Goal: Check status: Check status

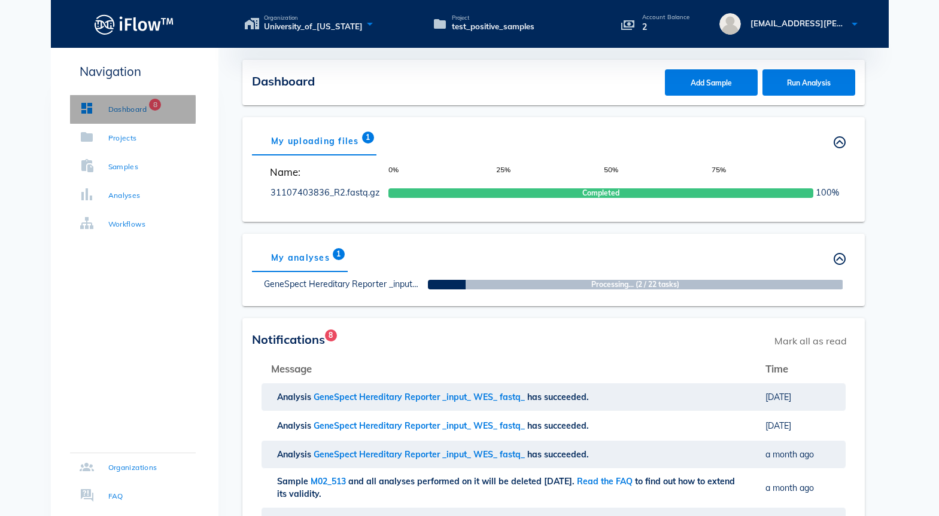
click at [136, 115] on div "Dashboard" at bounding box center [127, 110] width 39 height 12
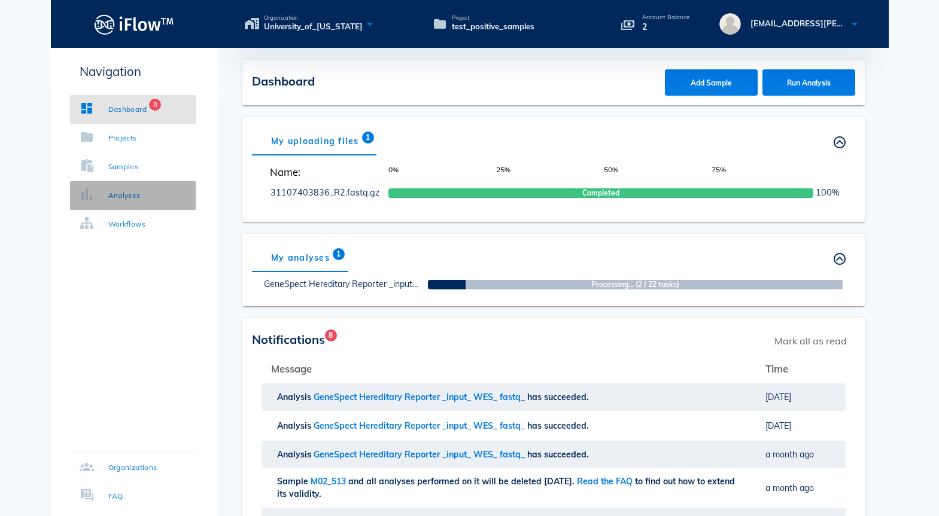
click at [135, 201] on link "Analyses" at bounding box center [133, 195] width 126 height 29
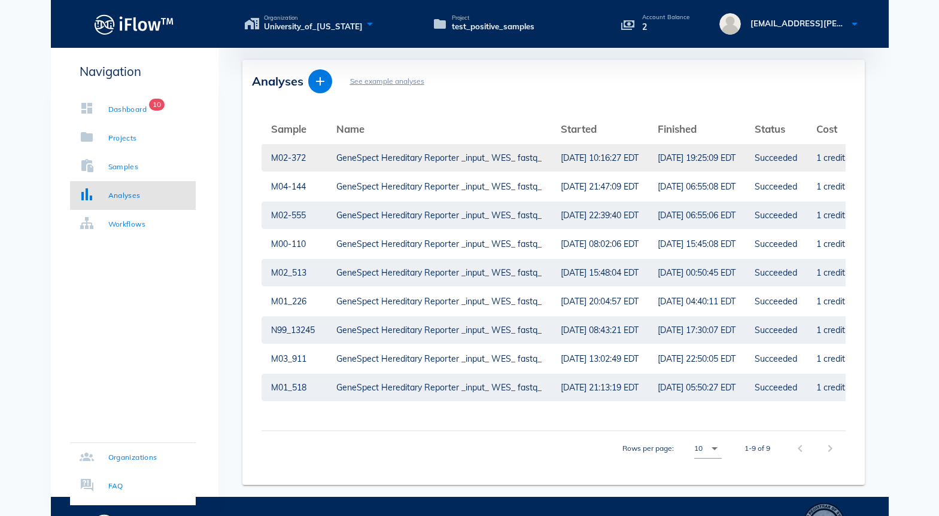
click at [361, 161] on div "GeneSpect Hereditary Reporter _input_ WES_ fastq_" at bounding box center [438, 158] width 205 height 28
click at [699, 158] on div "[DATE] 19:25:09 EDT" at bounding box center [697, 158] width 78 height 28
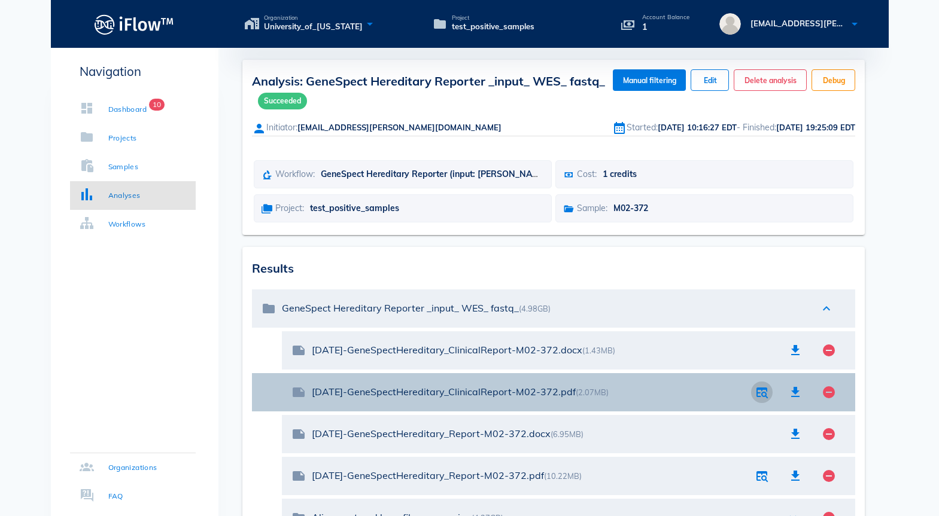
click at [764, 396] on icon "button" at bounding box center [762, 392] width 14 height 14
